Goal: Task Accomplishment & Management: Use online tool/utility

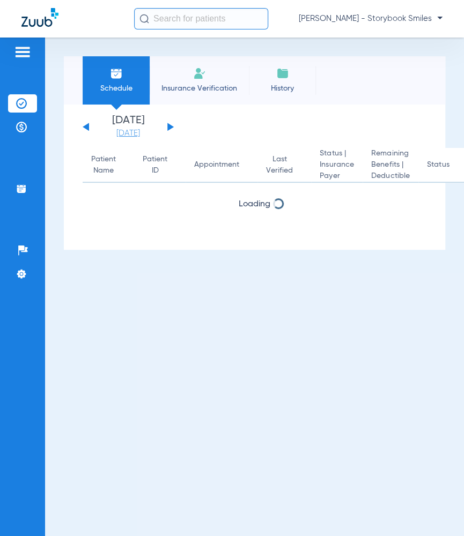
click at [135, 134] on link "[DATE]" at bounding box center [128, 133] width 64 height 11
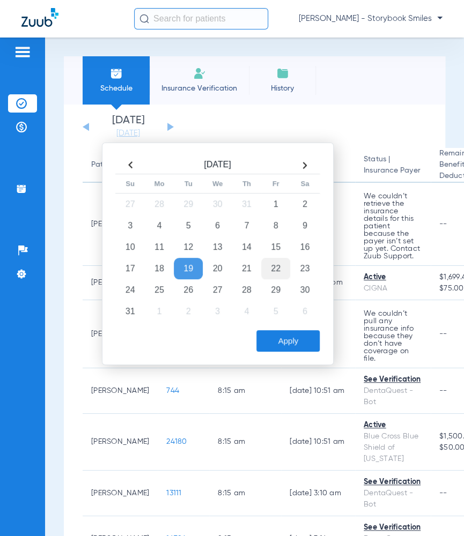
click at [282, 269] on td "22" at bounding box center [275, 268] width 29 height 21
click at [280, 351] on div "[DATE] Su Mo Tu We Th Fr Sa 27 28 29 30 31 1 2 3 4 5 6 7 8 9 10 11 12 13 14 15 …" at bounding box center [218, 254] width 232 height 223
click at [274, 337] on button "Apply" at bounding box center [287, 340] width 63 height 21
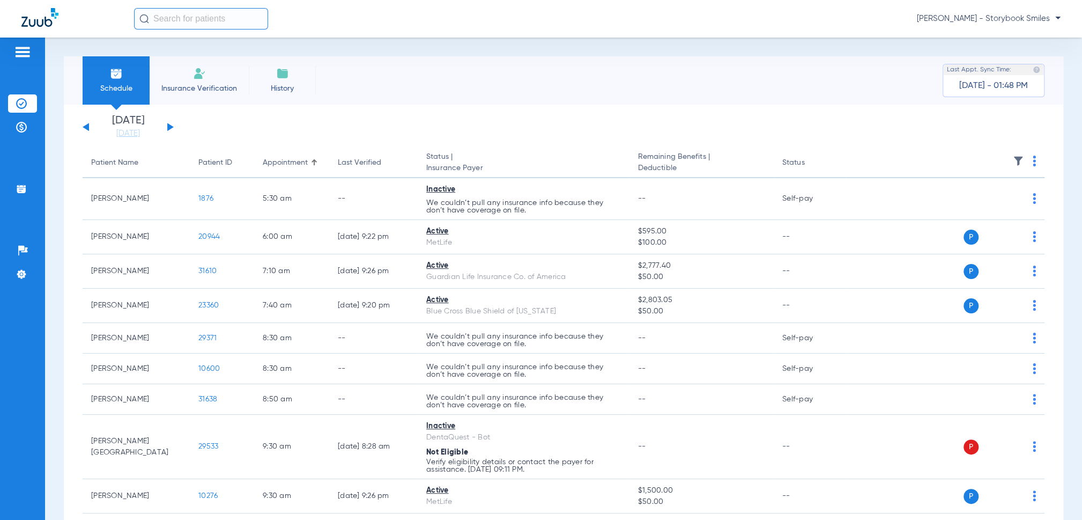
click at [463, 165] on th at bounding box center [945, 163] width 198 height 30
click at [463, 161] on img at bounding box center [1034, 161] width 3 height 11
click at [463, 197] on button "Verify All" at bounding box center [987, 203] width 82 height 21
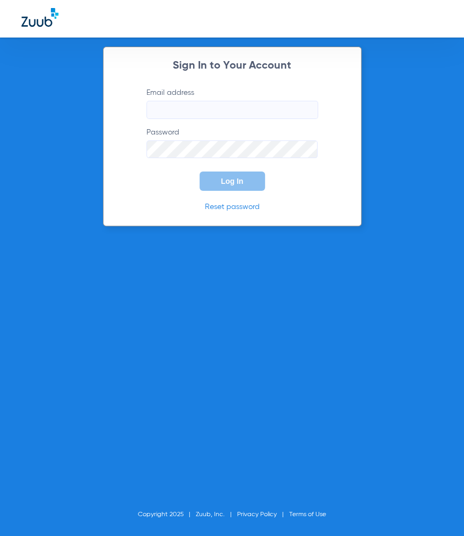
type input "[PERSON_NAME][EMAIL_ADDRESS][PERSON_NAME][DOMAIN_NAME]"
